Goal: Information Seeking & Learning: Learn about a topic

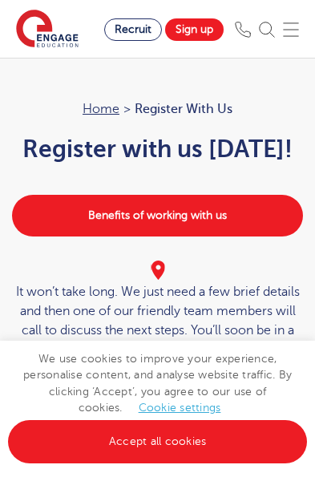
click at [86, 464] on link "Accept all cookies" at bounding box center [157, 442] width 299 height 43
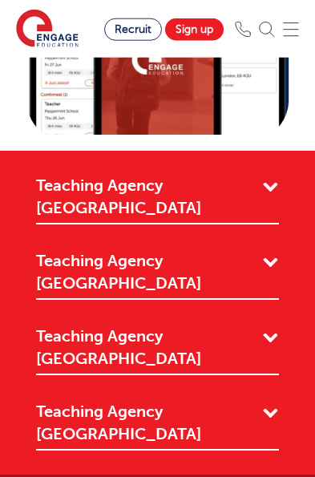
scroll to position [2449, 0]
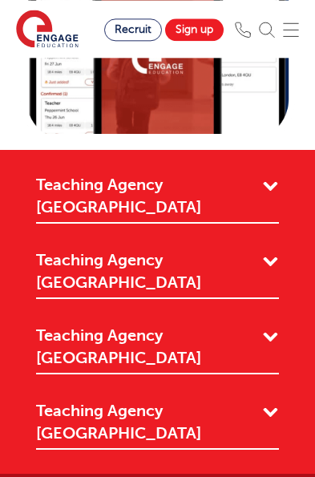
click at [109, 400] on link "Teaching Agency [GEOGRAPHIC_DATA]" at bounding box center [157, 425] width 243 height 50
click at [94, 400] on link "Teaching Agency [GEOGRAPHIC_DATA]" at bounding box center [157, 425] width 243 height 50
click at [116, 400] on link "Teaching Agency [GEOGRAPHIC_DATA]" at bounding box center [157, 425] width 243 height 50
click at [262, 400] on link "Teaching Agency [GEOGRAPHIC_DATA]" at bounding box center [157, 425] width 243 height 50
click at [257, 400] on link "Teaching Agency [GEOGRAPHIC_DATA]" at bounding box center [157, 425] width 243 height 50
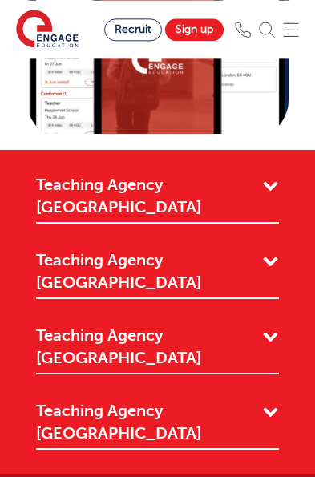
click at [169, 400] on link "Teaching Agency [GEOGRAPHIC_DATA]" at bounding box center [157, 425] width 243 height 50
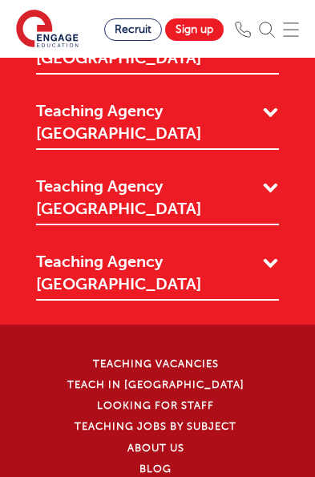
scroll to position [2477, 0]
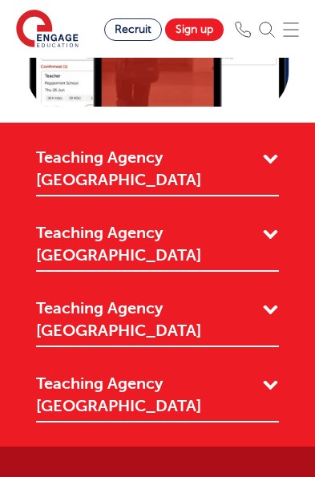
click at [148, 373] on link "Teaching Agency [GEOGRAPHIC_DATA]" at bounding box center [157, 398] width 243 height 50
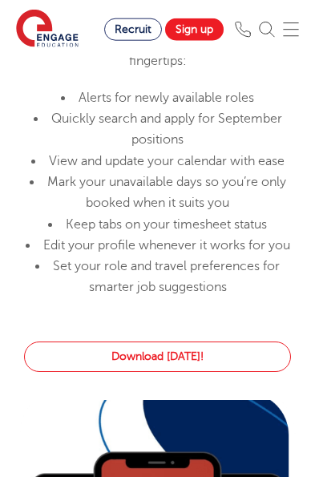
scroll to position [2119, 0]
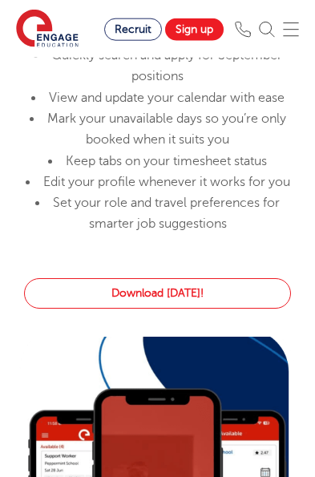
click at [242, 284] on link "Download today!" at bounding box center [157, 293] width 267 height 30
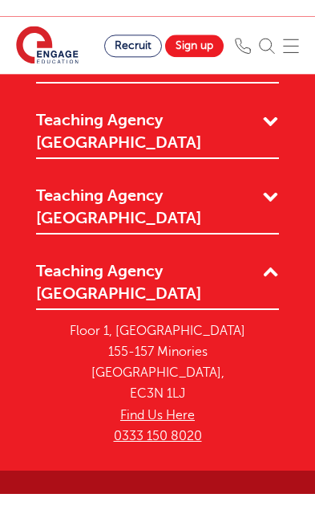
scroll to position [2914, 0]
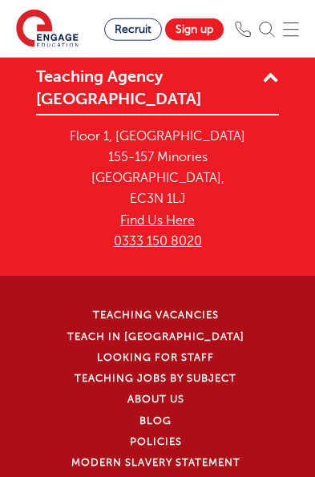
click at [199, 352] on link "Looking for staff" at bounding box center [155, 357] width 117 height 11
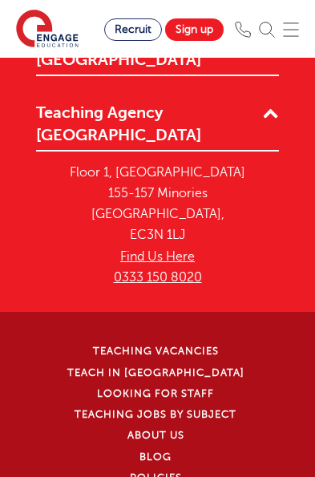
scroll to position [2874, 0]
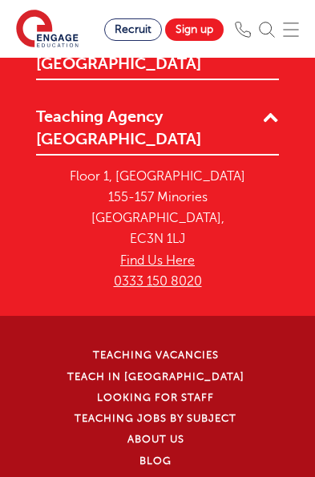
click at [206, 350] on link "Teaching Vacancies" at bounding box center [156, 355] width 126 height 11
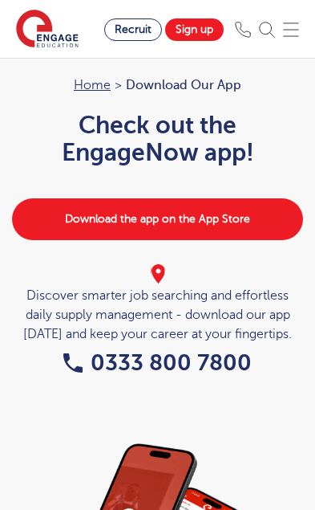
click at [270, 203] on link "Download the app on the App Store" at bounding box center [157, 219] width 291 height 42
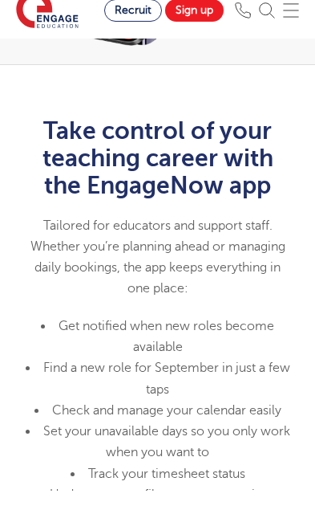
scroll to position [536, 0]
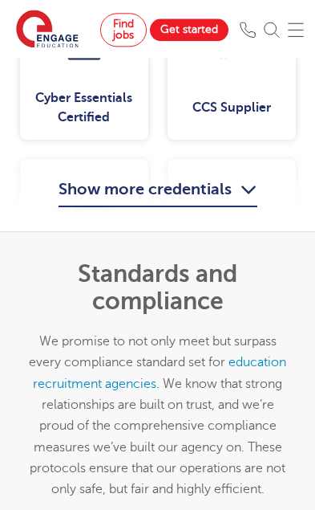
scroll to position [3676, 0]
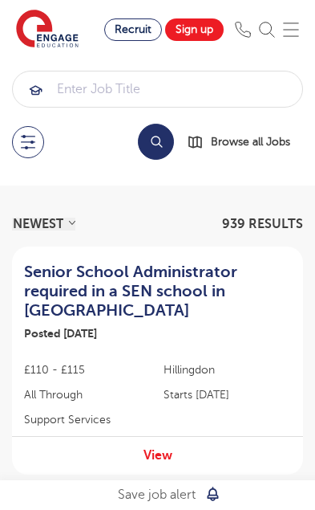
click at [37, 145] on button at bounding box center [28, 142] width 32 height 32
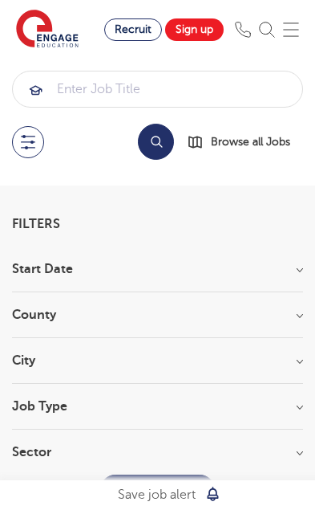
scroll to position [101, 0]
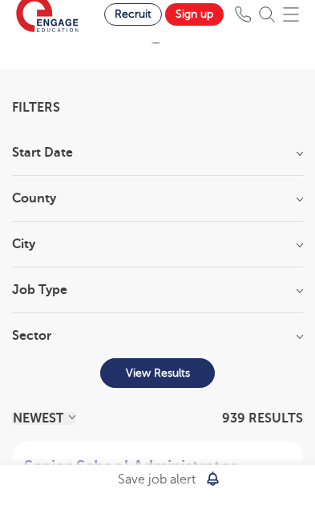
click at [252, 299] on h3 "Job Type" at bounding box center [157, 305] width 291 height 13
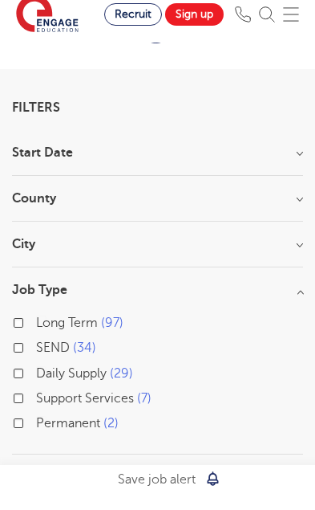
click at [261, 253] on h3 "City" at bounding box center [157, 259] width 291 height 13
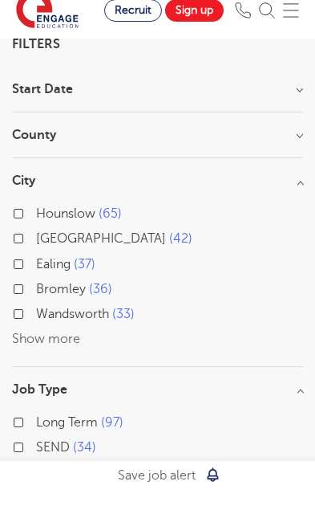
scroll to position [170, 0]
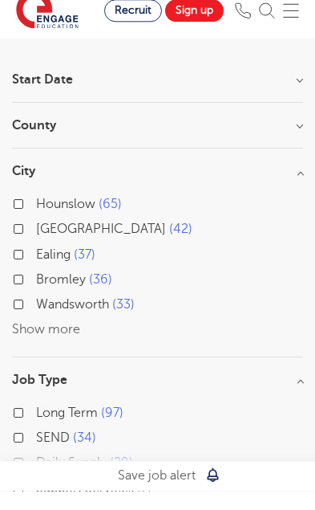
click at [75, 341] on button "Show more" at bounding box center [46, 348] width 68 height 14
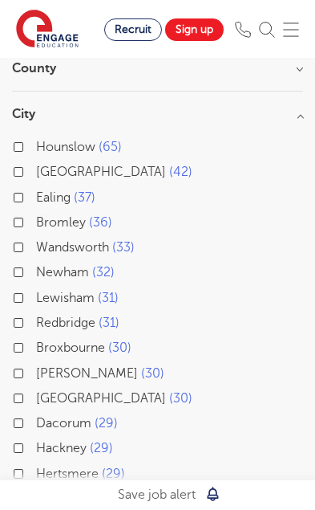
scroll to position [229, 0]
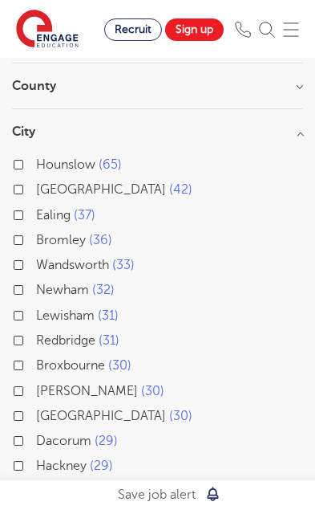
click at [36, 237] on label "Bromley 36" at bounding box center [74, 240] width 76 height 21
click at [36, 237] on input "Bromley 36" at bounding box center [41, 238] width 10 height 10
checkbox input "true"
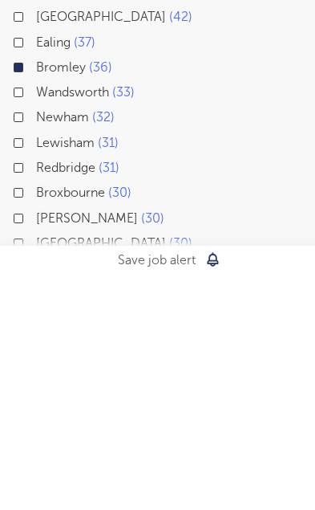
scroll to position [151, 0]
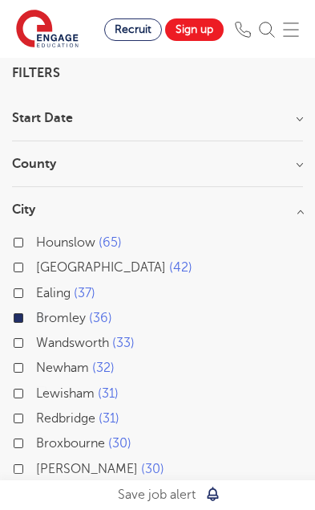
click at [249, 166] on h3 "County" at bounding box center [157, 163] width 291 height 13
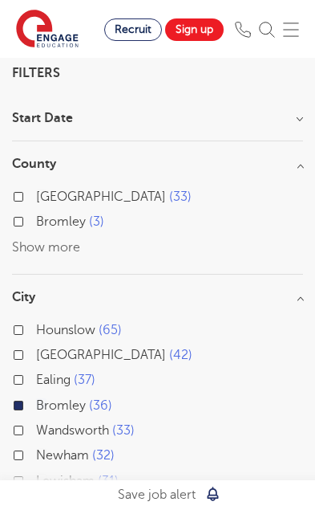
click at [169, 195] on span "33" at bounding box center [180, 196] width 22 height 14
click at [47, 195] on input "London 33" at bounding box center [41, 194] width 10 height 10
checkbox input "true"
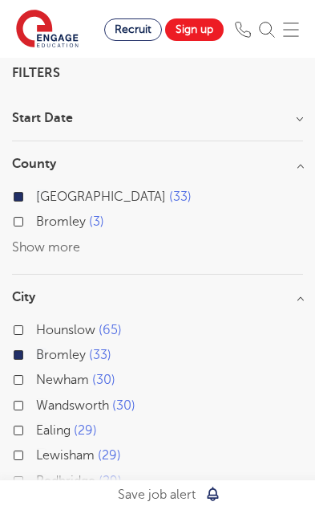
click at [282, 292] on h3 "City" at bounding box center [157, 297] width 291 height 13
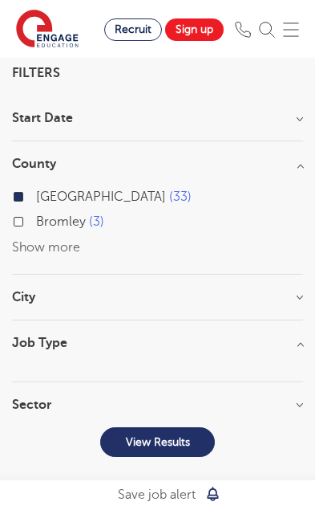
click at [274, 278] on section "Start Date County London 33 Bromley 3 Show more City Hounslow 65 Bromley 33 New…" at bounding box center [157, 269] width 291 height 315
click at [283, 296] on h3 "City" at bounding box center [157, 297] width 291 height 13
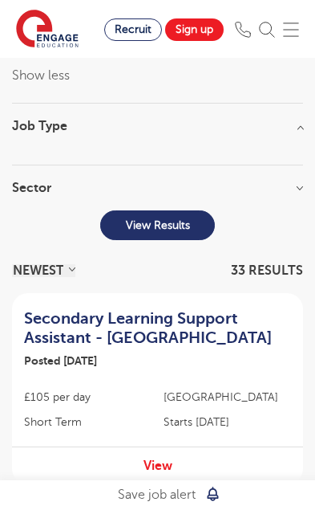
scroll to position [897, 0]
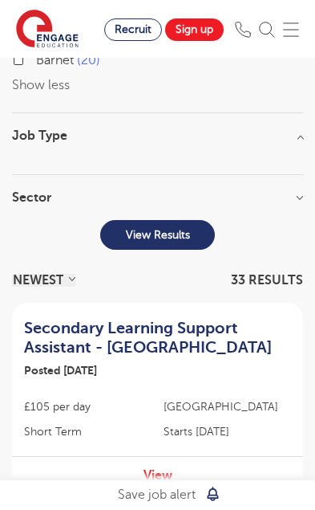
click at [201, 221] on button "View Results" at bounding box center [157, 235] width 115 height 30
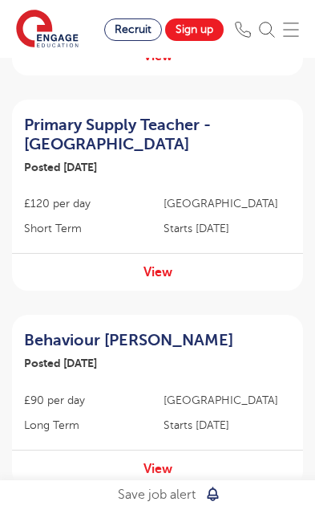
scroll to position [776, 0]
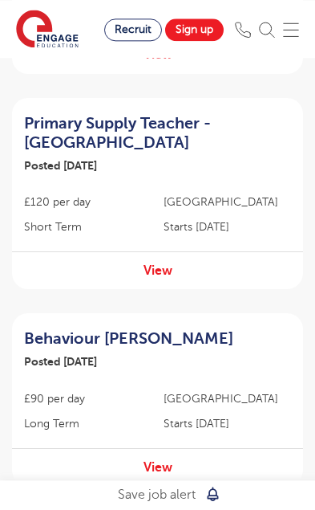
click at [184, 251] on div "View" at bounding box center [157, 270] width 291 height 38
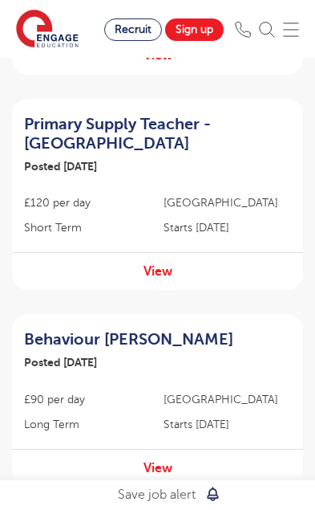
click at [165, 264] on link "View" at bounding box center [158, 271] width 29 height 14
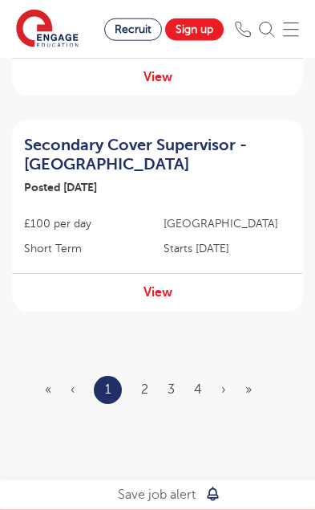
scroll to position [2004, 0]
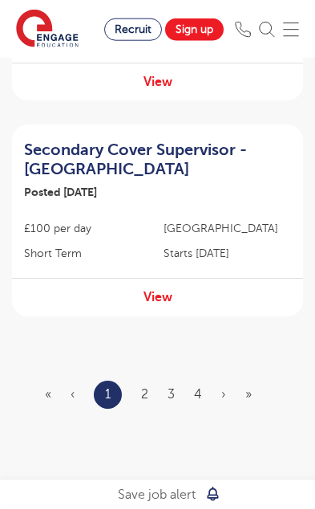
click at [153, 380] on ul "« ‹ 1 2 3 4 › »" at bounding box center [158, 394] width 226 height 28
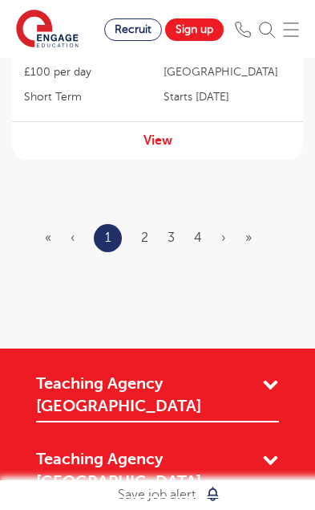
scroll to position [2148, 0]
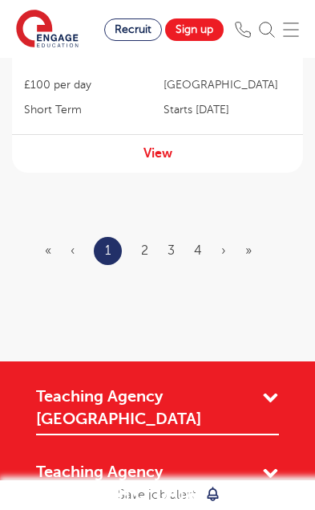
click at [143, 243] on link "2" at bounding box center [144, 250] width 7 height 14
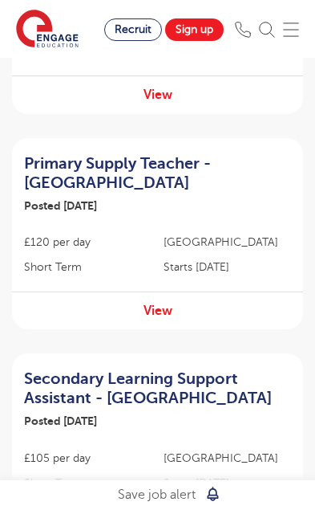
scroll to position [742, 0]
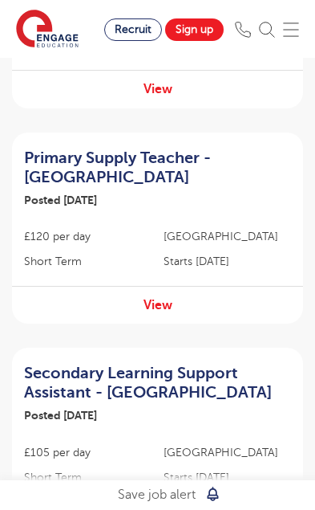
click at [153, 298] on link "View" at bounding box center [158, 305] width 29 height 14
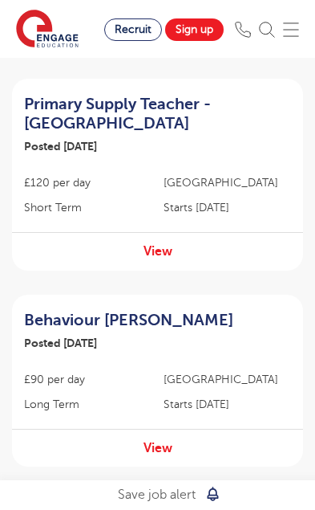
scroll to position [1637, 0]
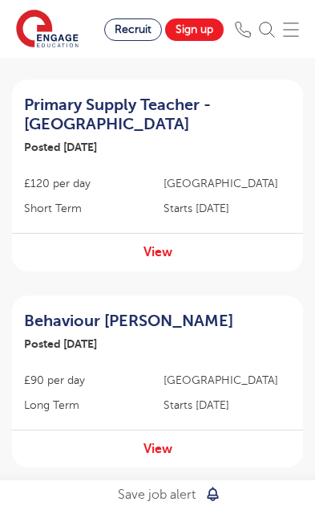
click at [178, 233] on div "View" at bounding box center [157, 252] width 291 height 38
click at [169, 245] on link "View" at bounding box center [158, 252] width 29 height 14
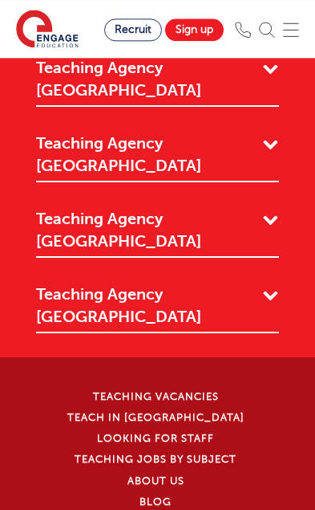
scroll to position [2475, 0]
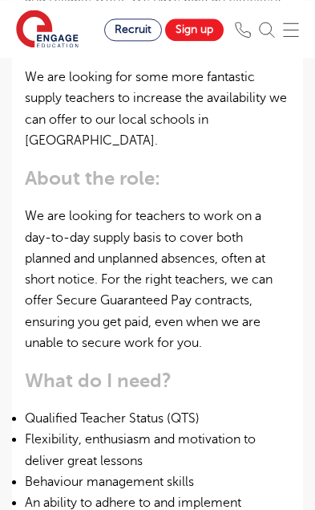
scroll to position [855, 0]
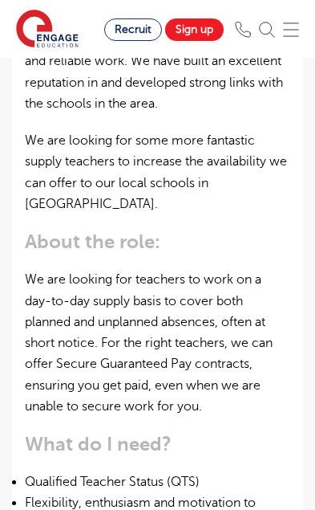
scroll to position [782, 0]
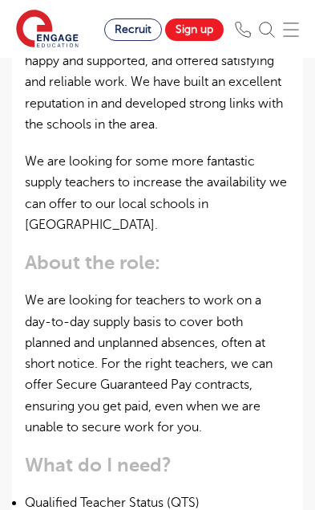
scroll to position [772, 0]
